Goal: Information Seeking & Learning: Learn about a topic

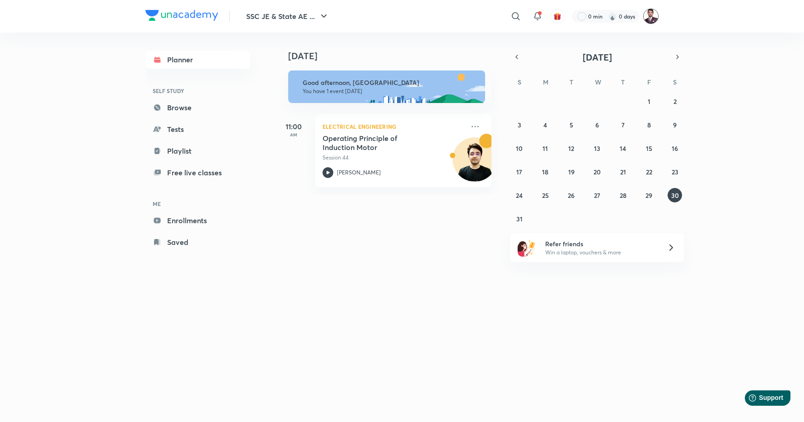
click at [654, 14] on img at bounding box center [650, 16] width 15 height 15
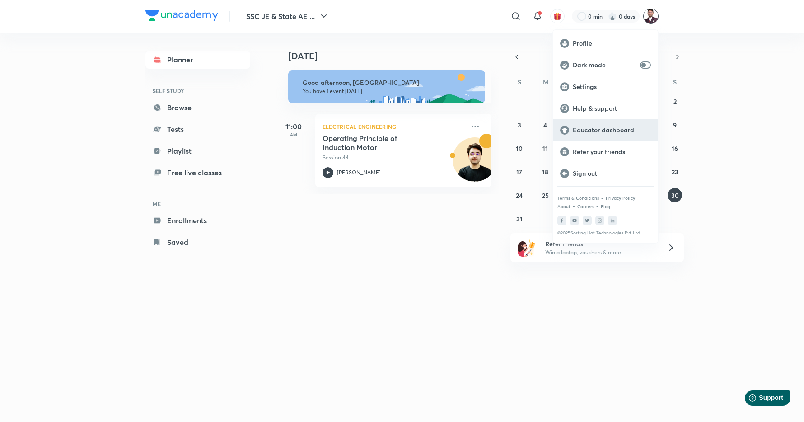
click at [599, 130] on p "Educator dashboard" at bounding box center [612, 130] width 78 height 8
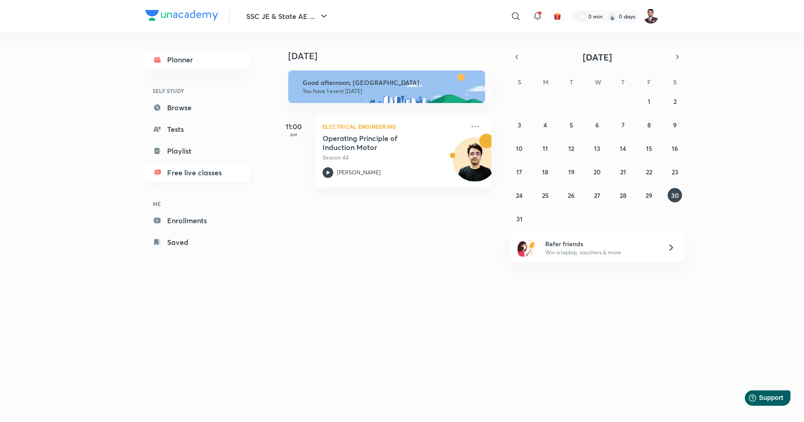
click at [187, 169] on link "Free live classes" at bounding box center [197, 173] width 105 height 18
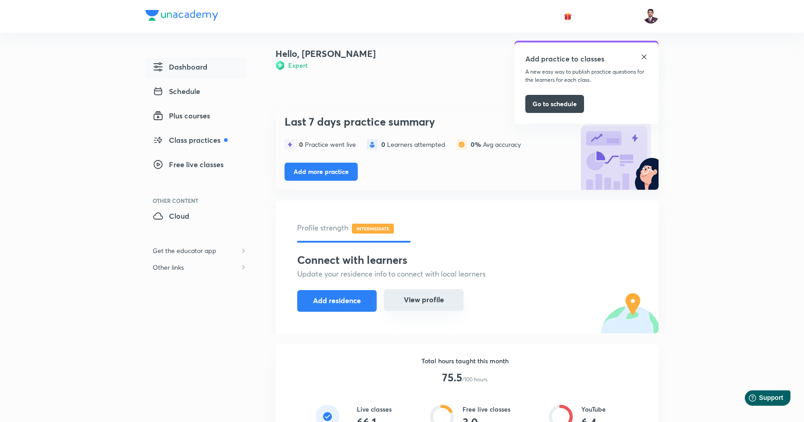
scroll to position [188, 0]
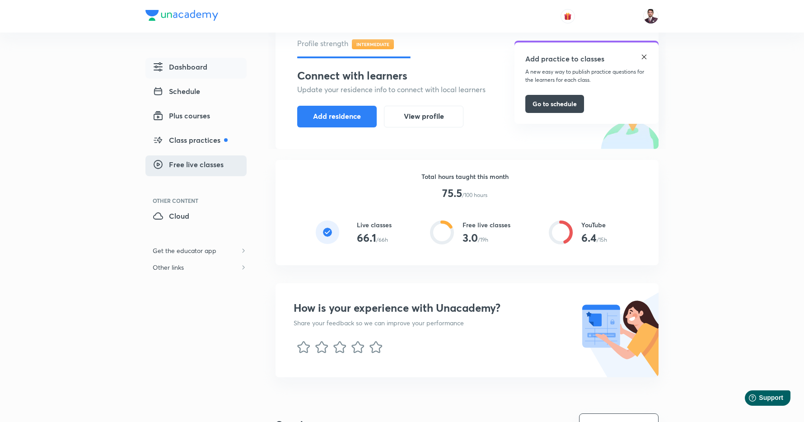
click at [201, 164] on span "Free live classes" at bounding box center [188, 164] width 71 height 11
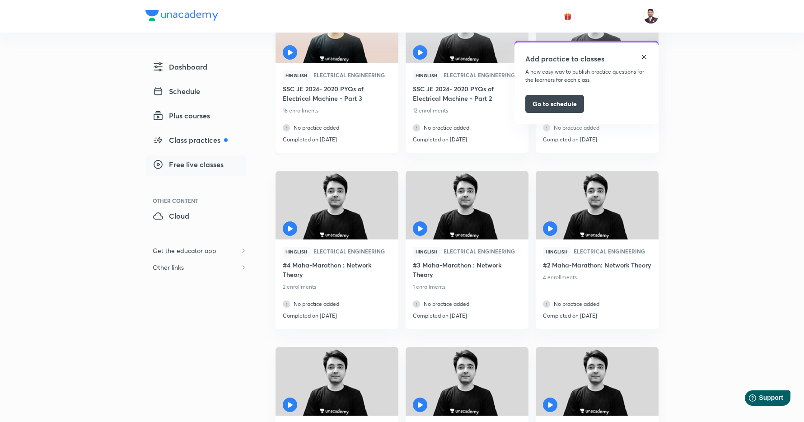
scroll to position [179, 0]
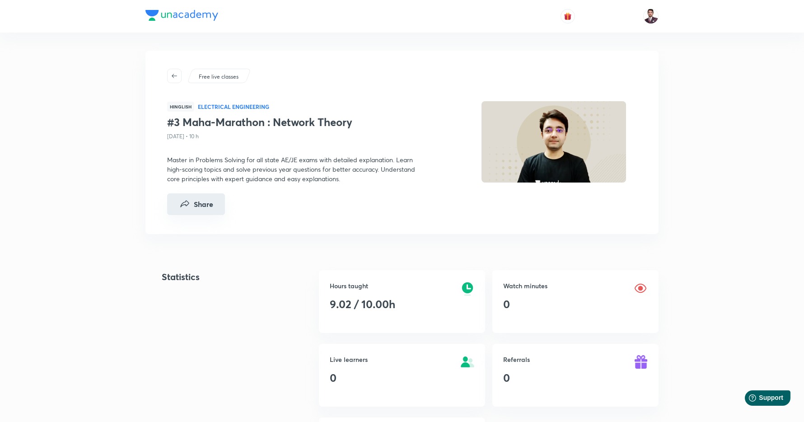
click at [201, 210] on button "Share" at bounding box center [196, 204] width 58 height 22
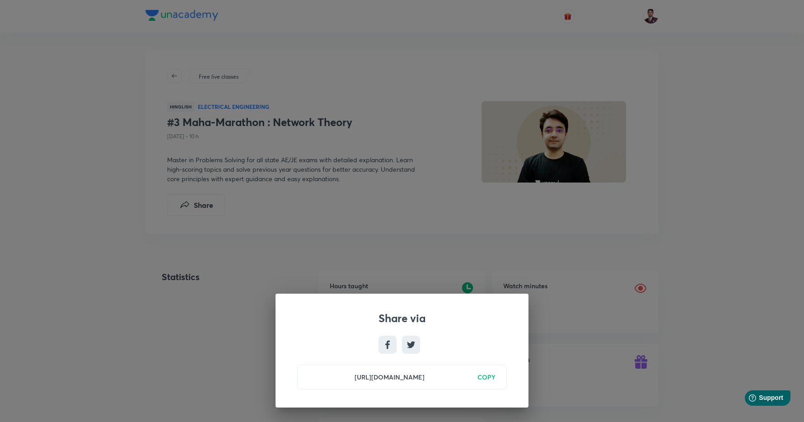
click at [484, 374] on h6 "COPY" at bounding box center [487, 376] width 18 height 9
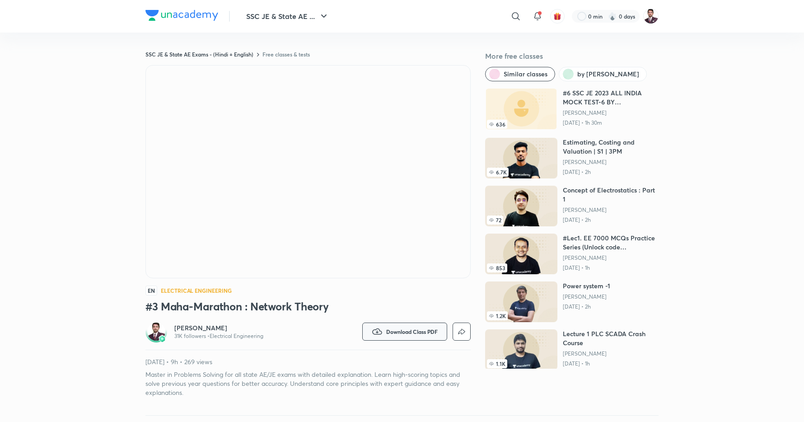
click at [413, 336] on button "Download Class PDF" at bounding box center [404, 332] width 85 height 18
click at [392, 400] on p "Without annotation" at bounding box center [397, 400] width 56 height 9
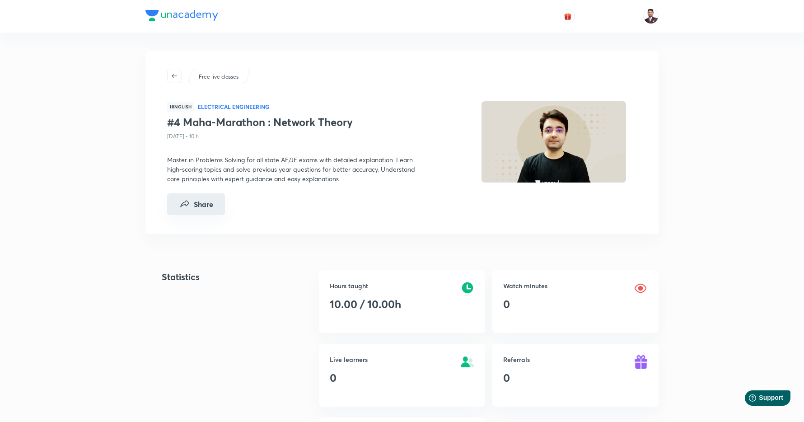
click at [198, 213] on button "Share" at bounding box center [196, 204] width 58 height 22
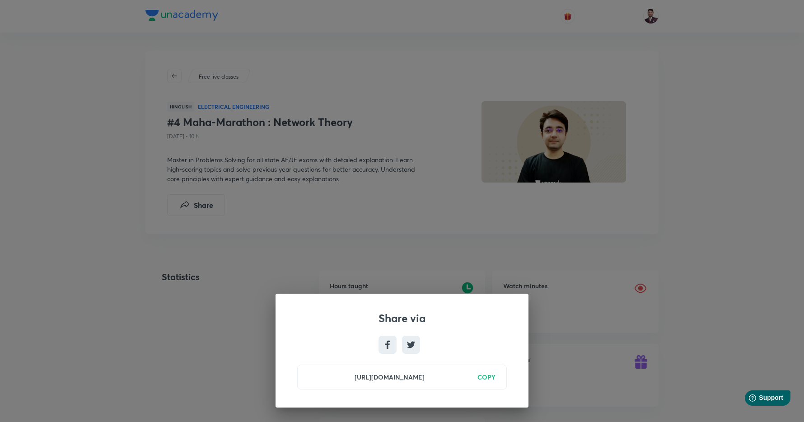
click at [491, 377] on h6 "COPY" at bounding box center [487, 376] width 18 height 9
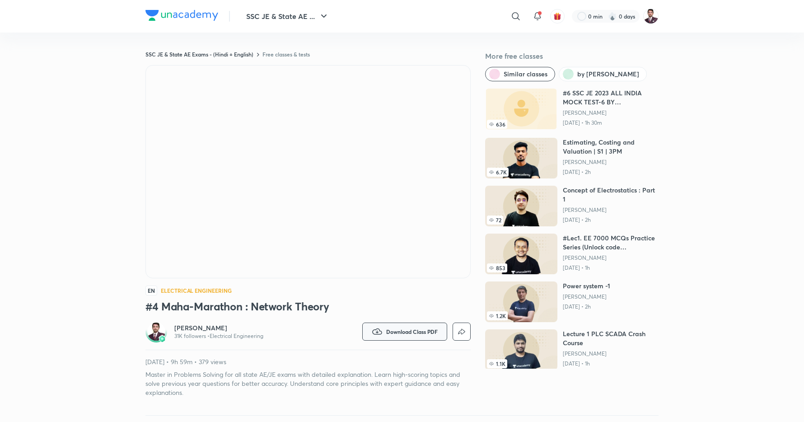
click at [425, 331] on span "Download Class PDF" at bounding box center [412, 331] width 52 height 7
click at [396, 401] on p "Without annotation" at bounding box center [397, 400] width 56 height 9
click at [414, 329] on span "Download Class PDF" at bounding box center [412, 331] width 52 height 7
click at [394, 384] on p "With annotation" at bounding box center [392, 383] width 47 height 9
